Goal: Navigation & Orientation: Find specific page/section

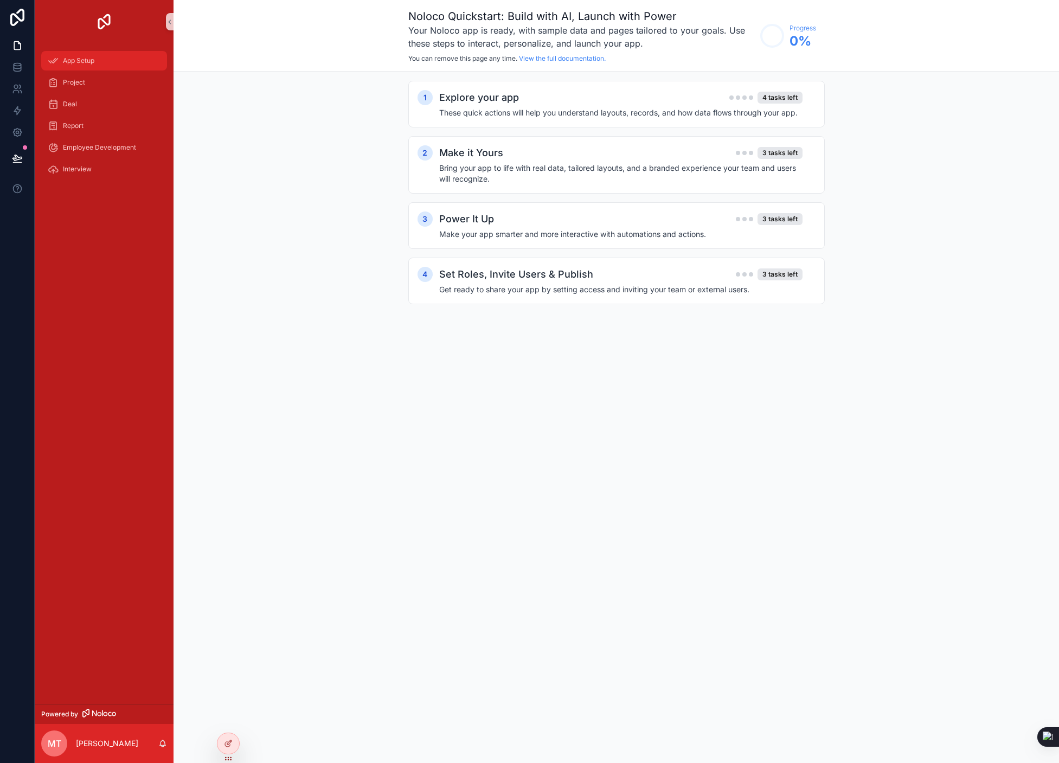
click at [87, 65] on div "App Setup" at bounding box center [104, 60] width 113 height 17
click at [15, 63] on icon at bounding box center [17, 64] width 7 height 3
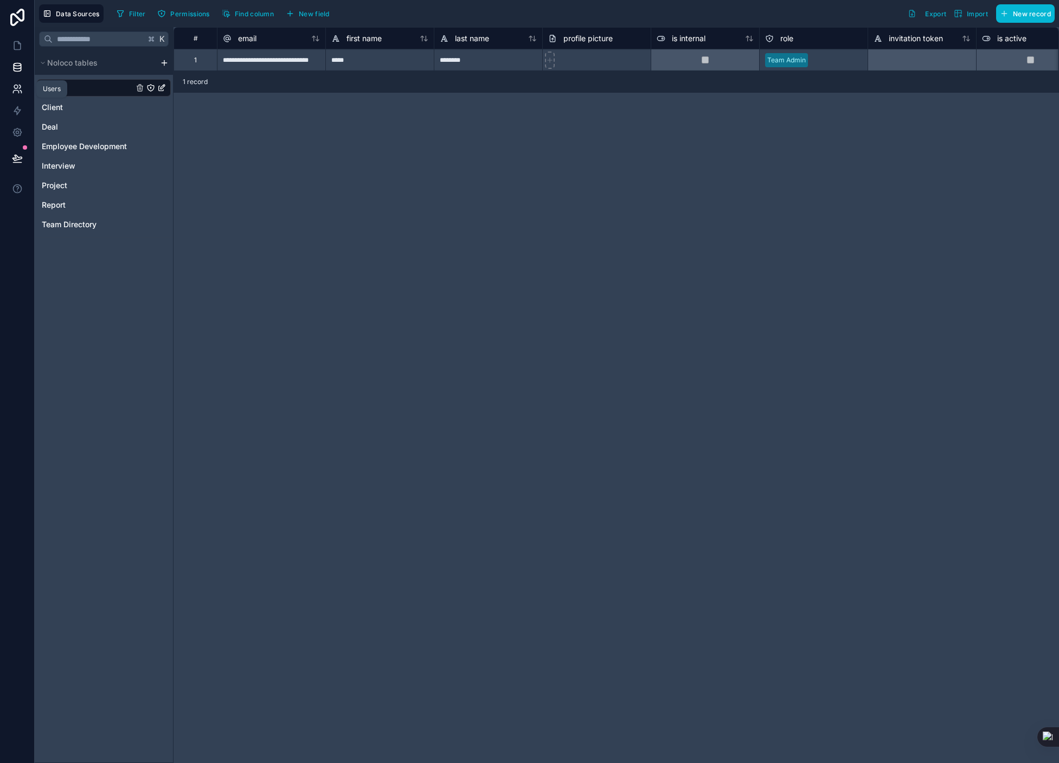
click at [16, 93] on icon at bounding box center [17, 88] width 11 height 11
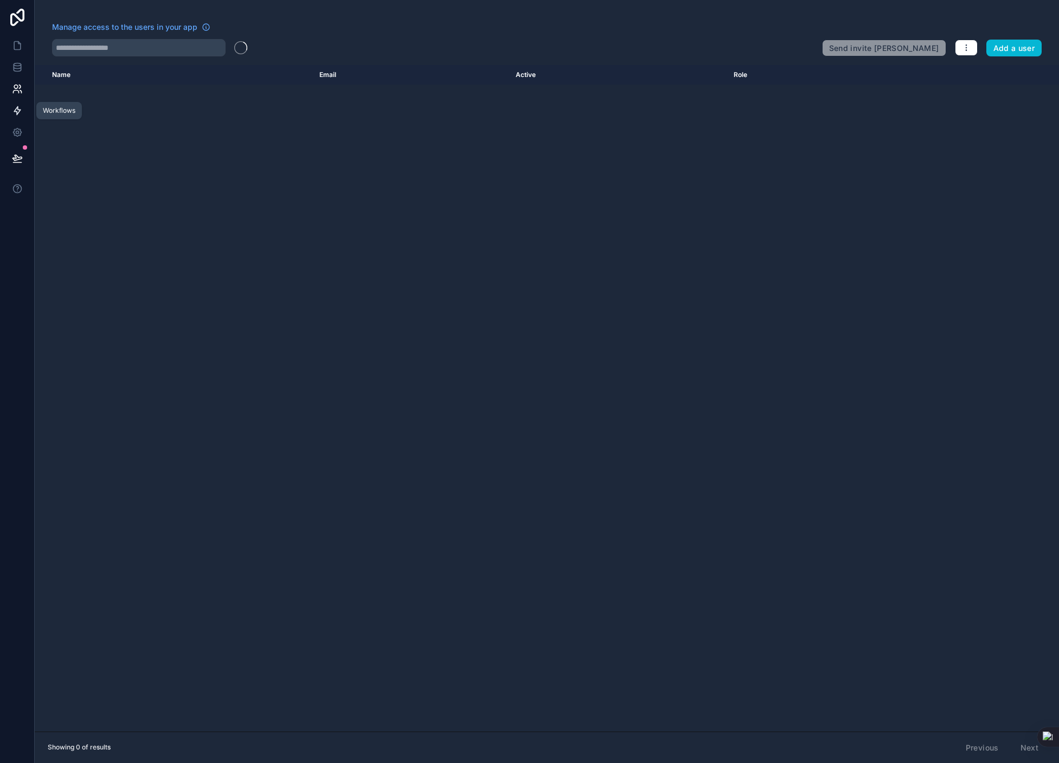
click at [14, 113] on icon at bounding box center [17, 110] width 11 height 11
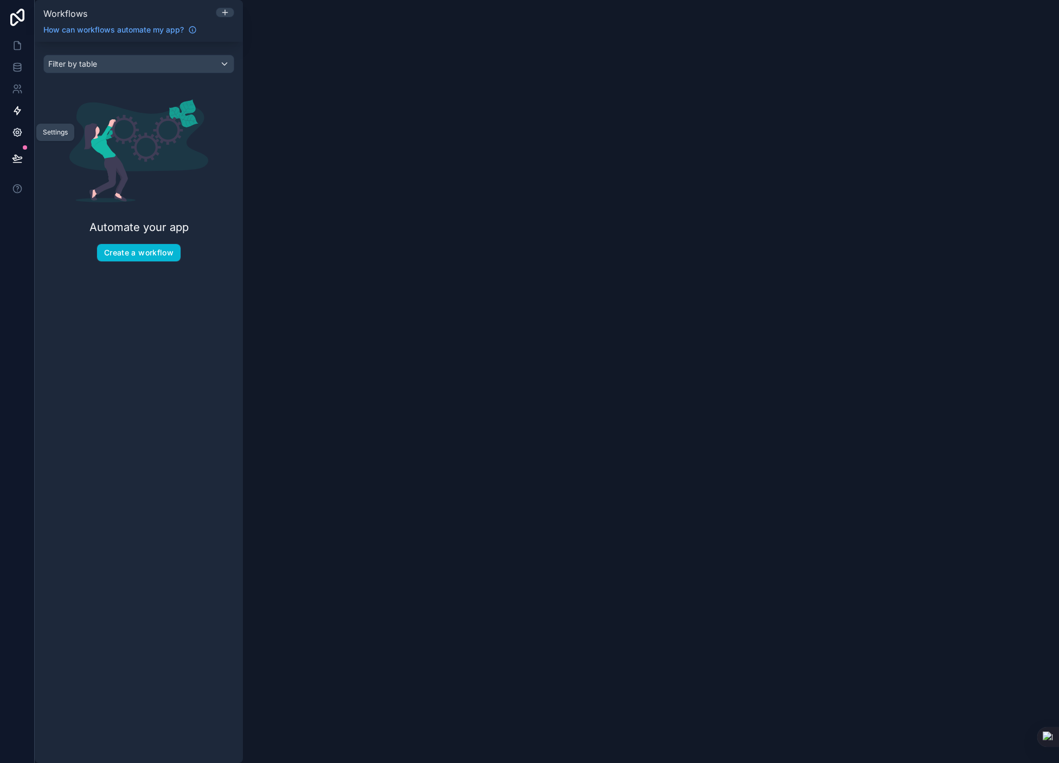
click at [20, 136] on icon at bounding box center [17, 132] width 8 height 8
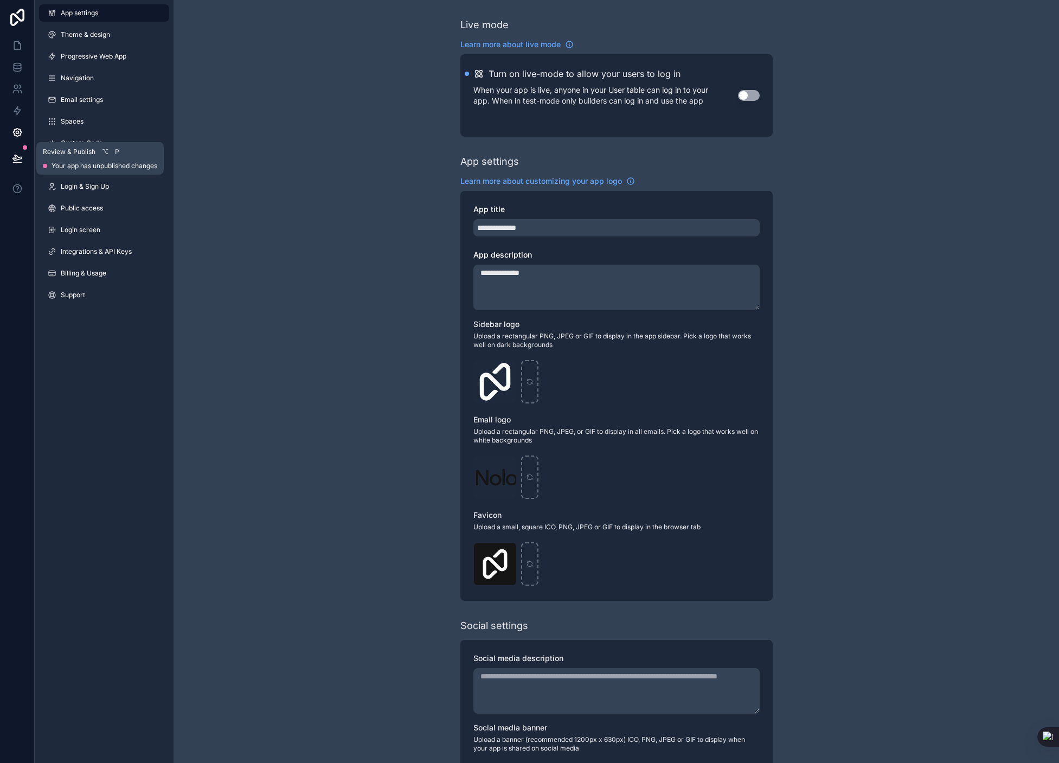
click at [18, 157] on icon at bounding box center [16, 157] width 9 height 5
click at [12, 312] on div at bounding box center [17, 381] width 35 height 763
click at [92, 412] on div "App settings Theme & design Progressive Web App Navigation Email settings Space…" at bounding box center [104, 381] width 139 height 763
click at [17, 21] on icon at bounding box center [17, 17] width 14 height 17
